Goal: Check status

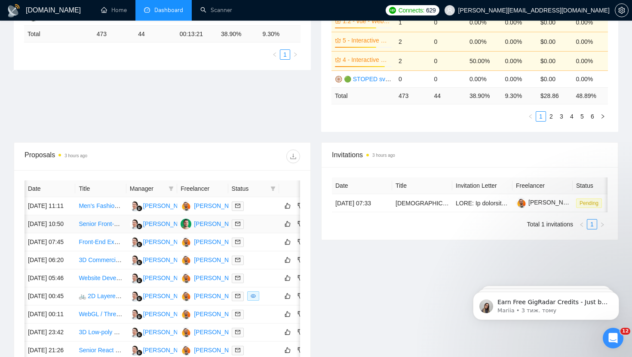
scroll to position [0, 25]
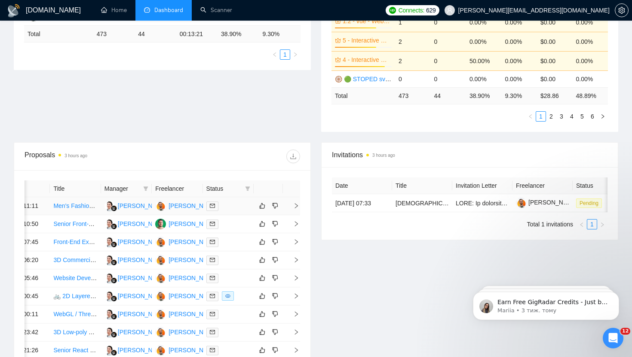
click at [296, 209] on icon "right" at bounding box center [296, 206] width 6 height 6
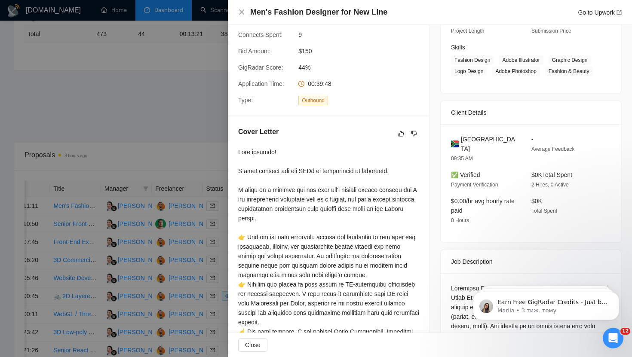
scroll to position [123, 0]
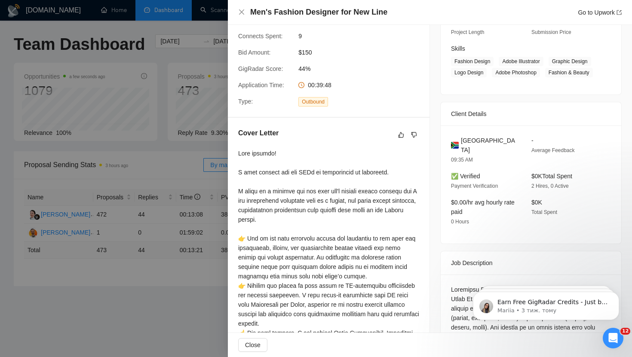
click at [126, 256] on div at bounding box center [316, 178] width 632 height 357
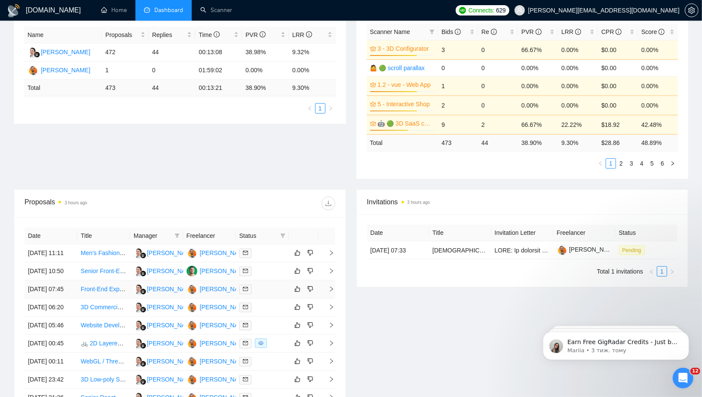
scroll to position [162, 0]
click at [330, 256] on icon "right" at bounding box center [331, 253] width 3 height 5
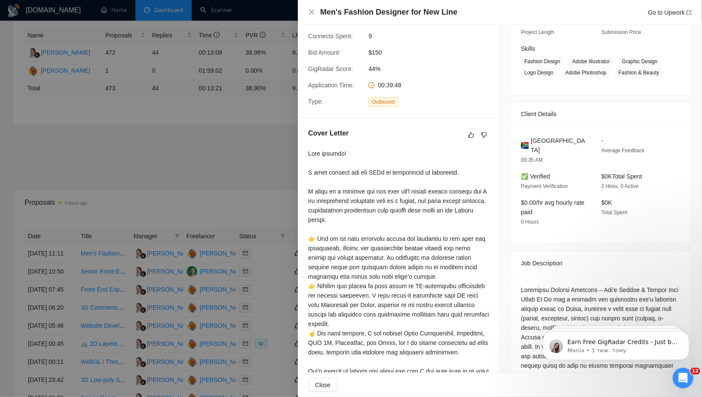
click at [367, 159] on div at bounding box center [398, 343] width 181 height 388
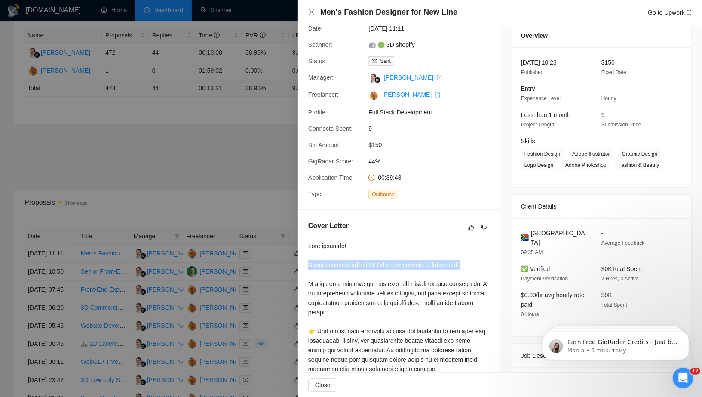
scroll to position [0, 0]
